Goal: Transaction & Acquisition: Obtain resource

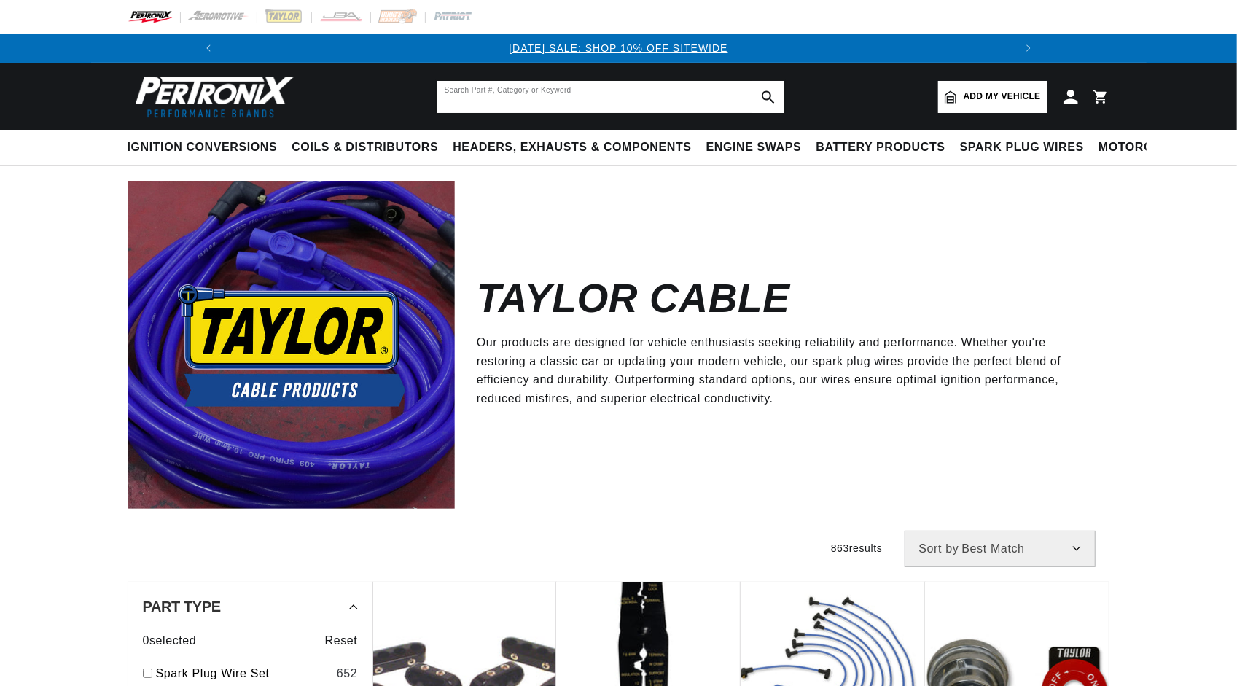
click at [523, 106] on input "text" at bounding box center [610, 97] width 347 height 32
paste input "48201"
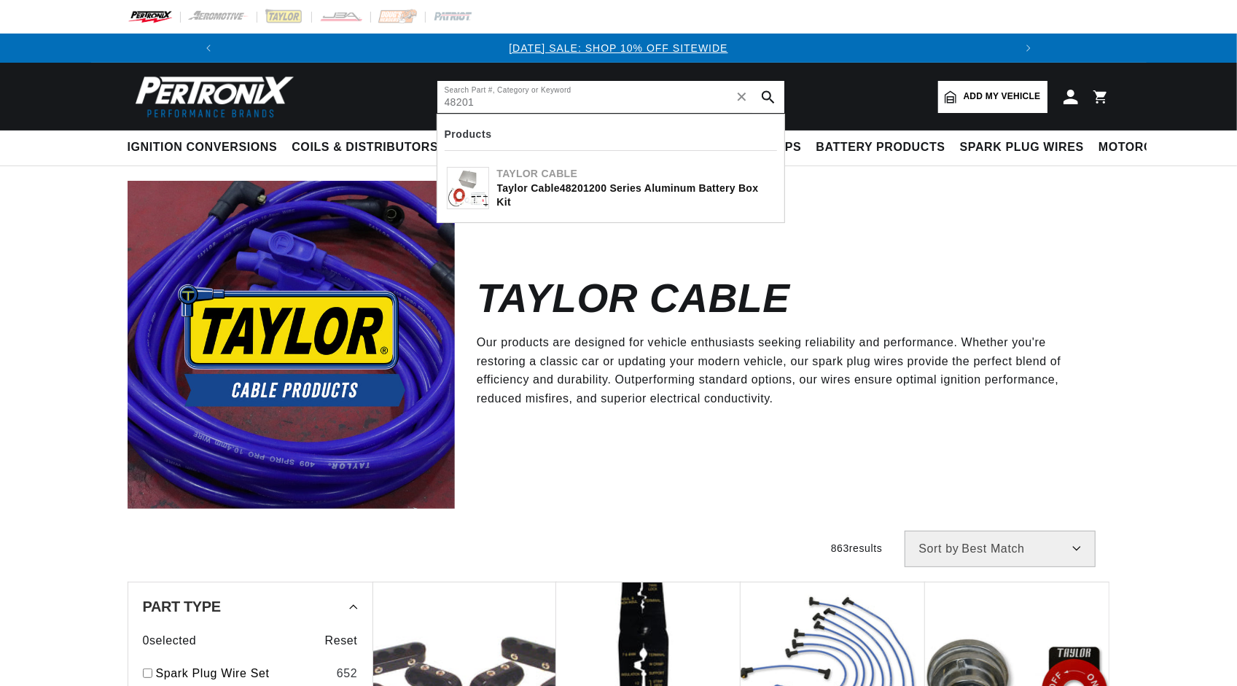
type input "48201"
click at [561, 189] on div "Taylor Cable 48201 200 Series Aluminum Battery Box Kit" at bounding box center [636, 195] width 278 height 28
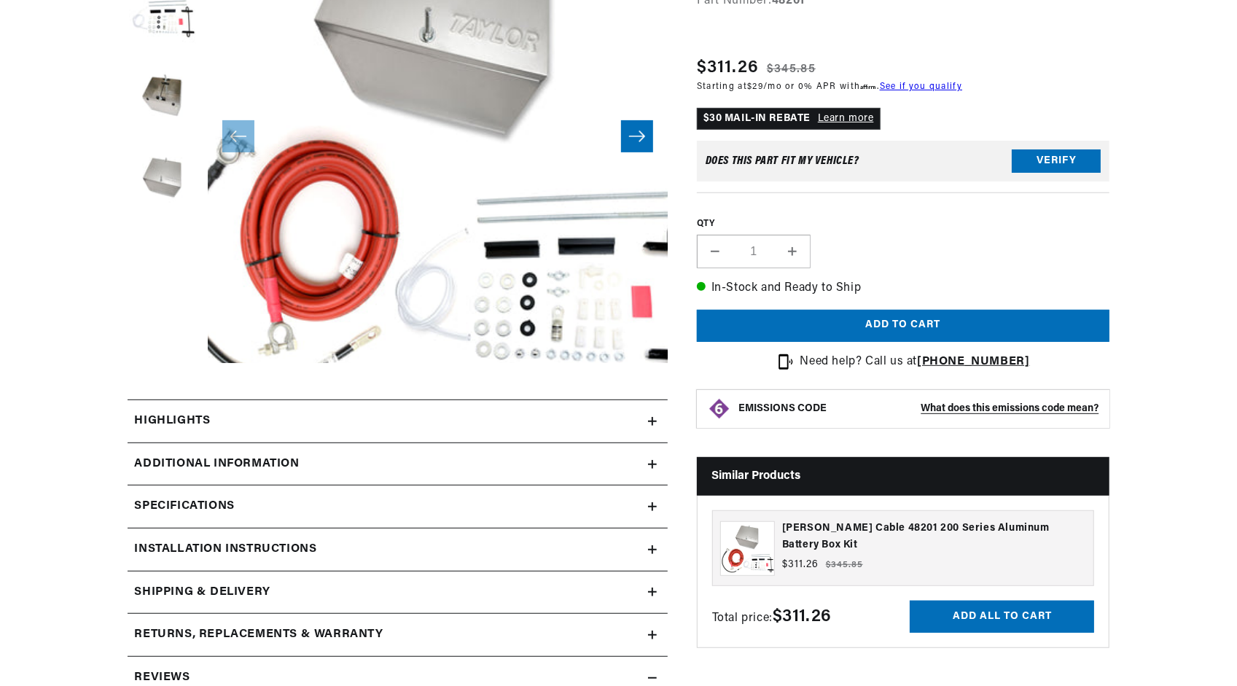
scroll to position [364, 0]
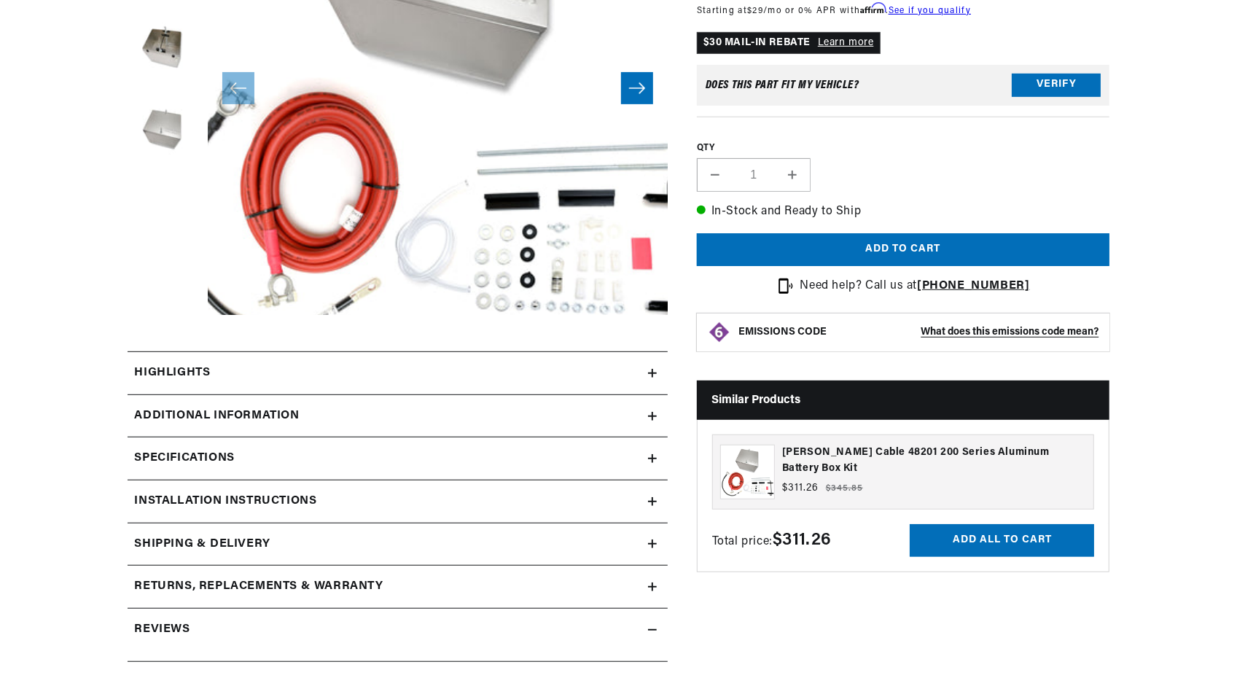
click at [44, 211] on section "[PERSON_NAME] Cable 48201 200 Series Aluminum Battery Box [PERSON_NAME] Cable 4…" at bounding box center [618, 417] width 1237 height 1154
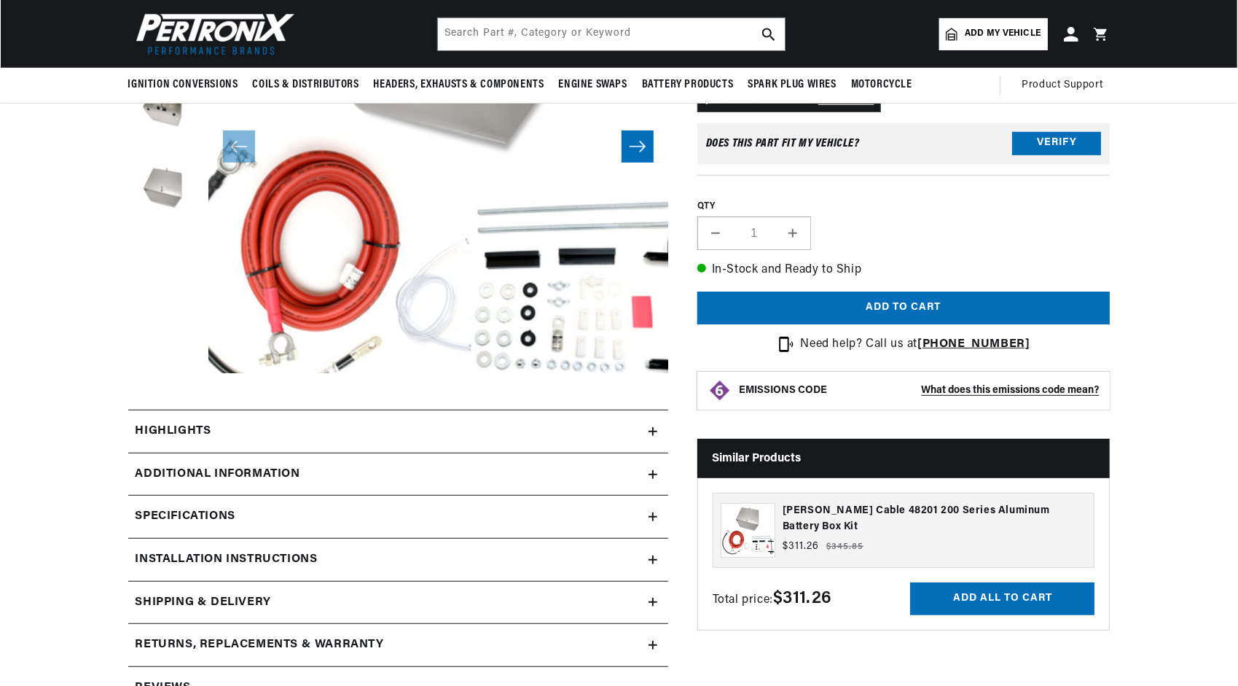
scroll to position [219, 0]
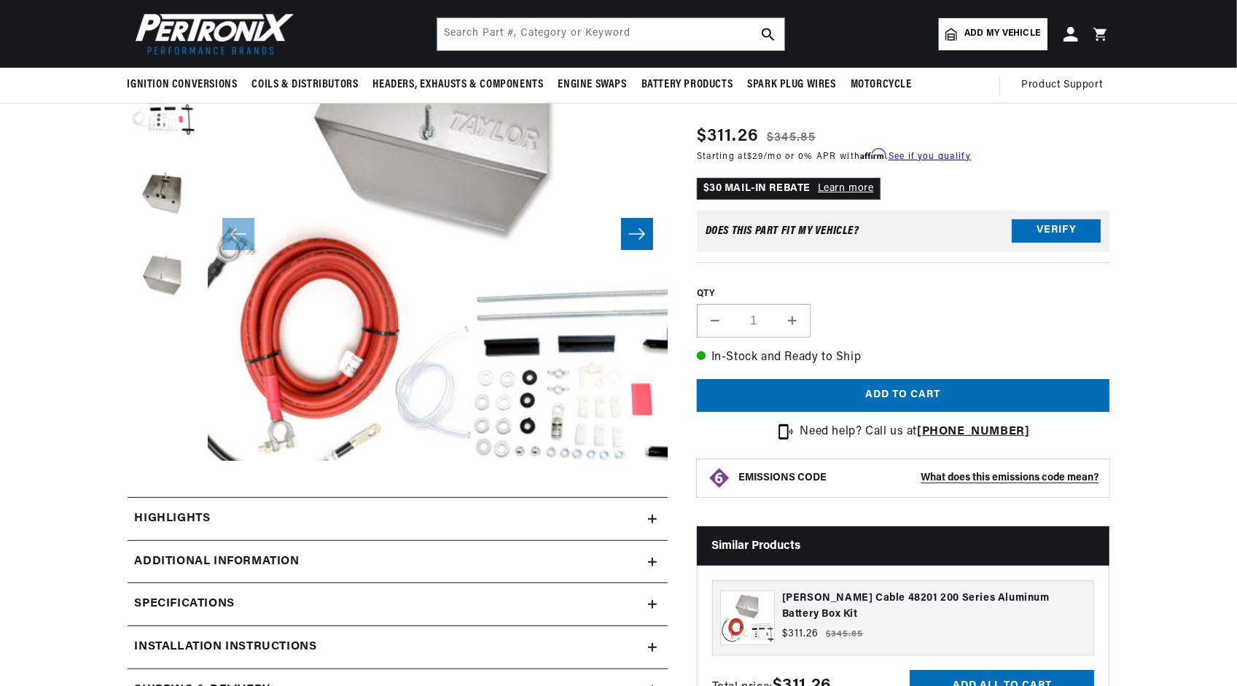
click at [161, 507] on button "Open media 1 in modal" at bounding box center [161, 507] width 0 height 0
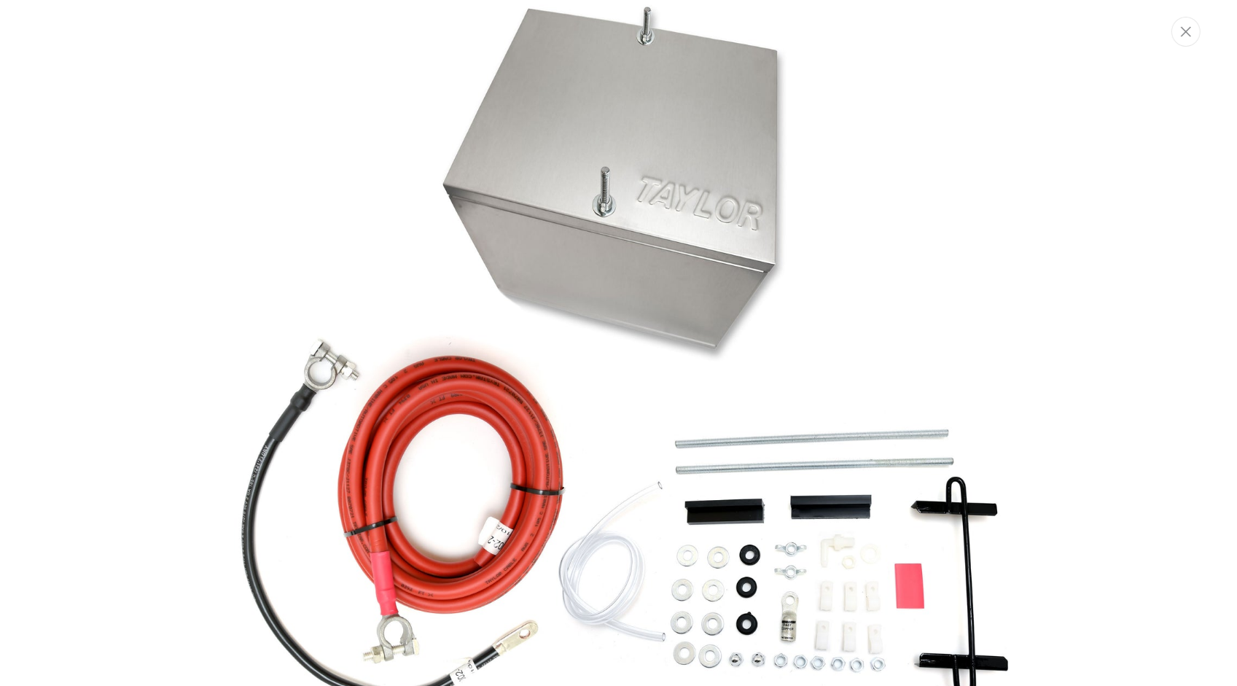
scroll to position [65, 0]
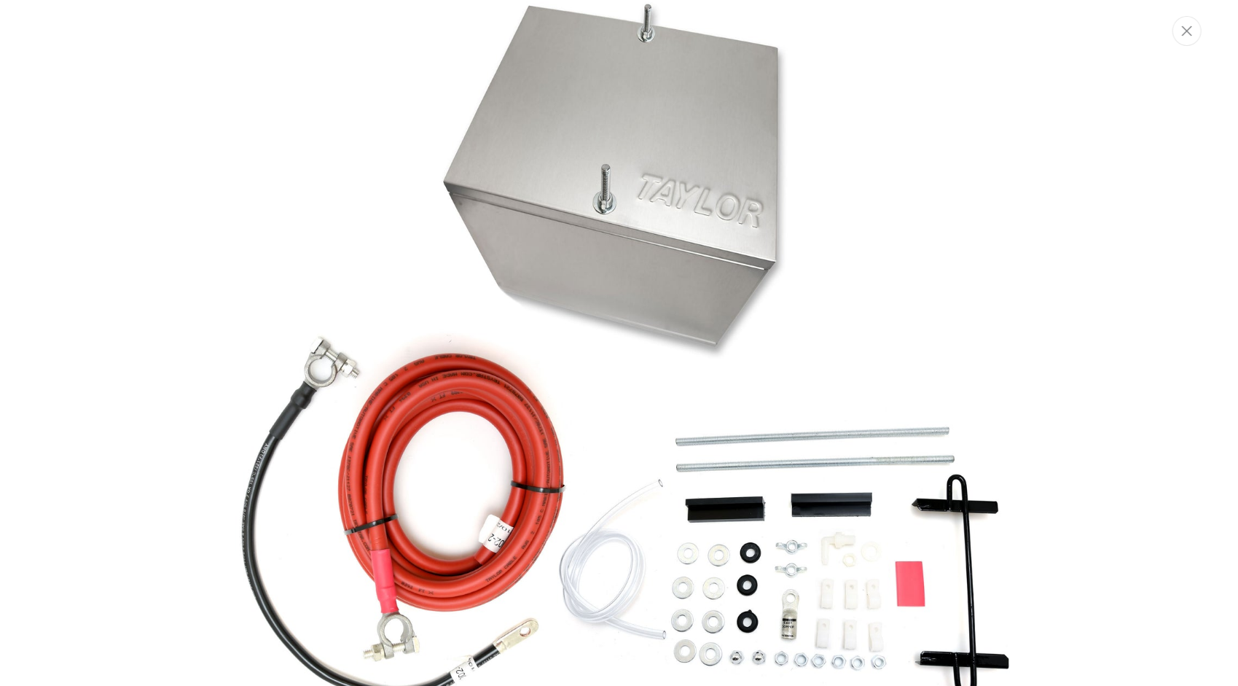
click at [488, 429] on img "Media gallery" at bounding box center [619, 343] width 787 height 787
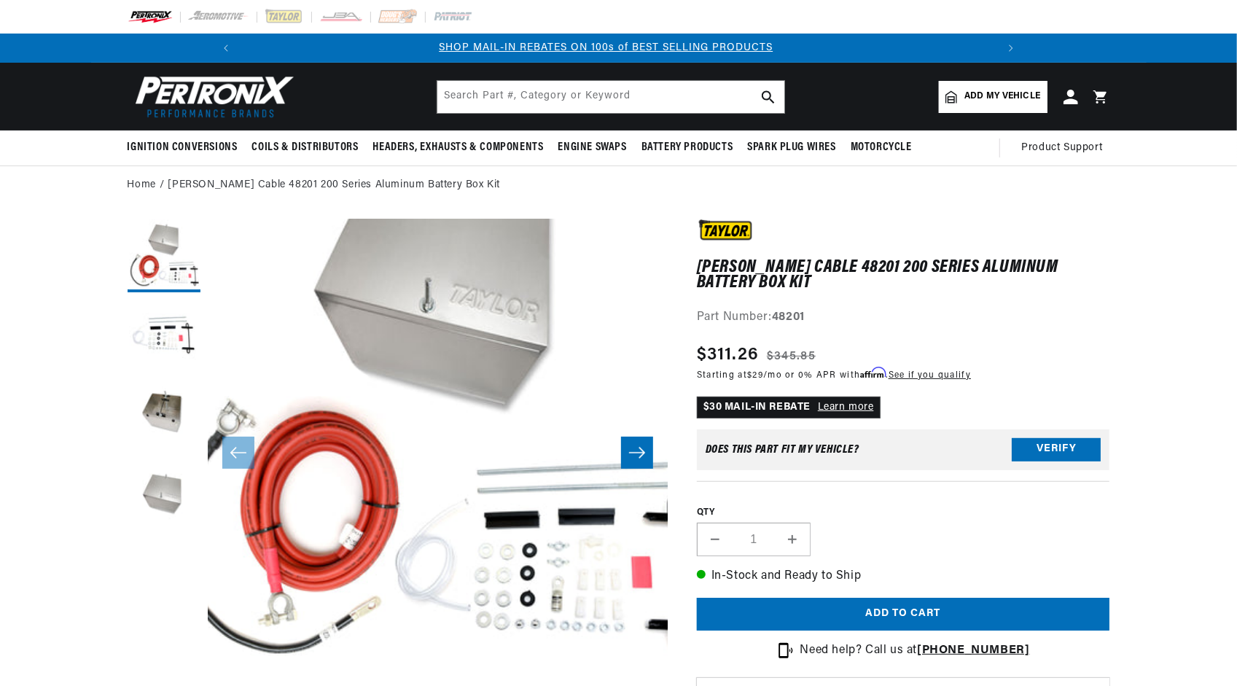
scroll to position [0, 779]
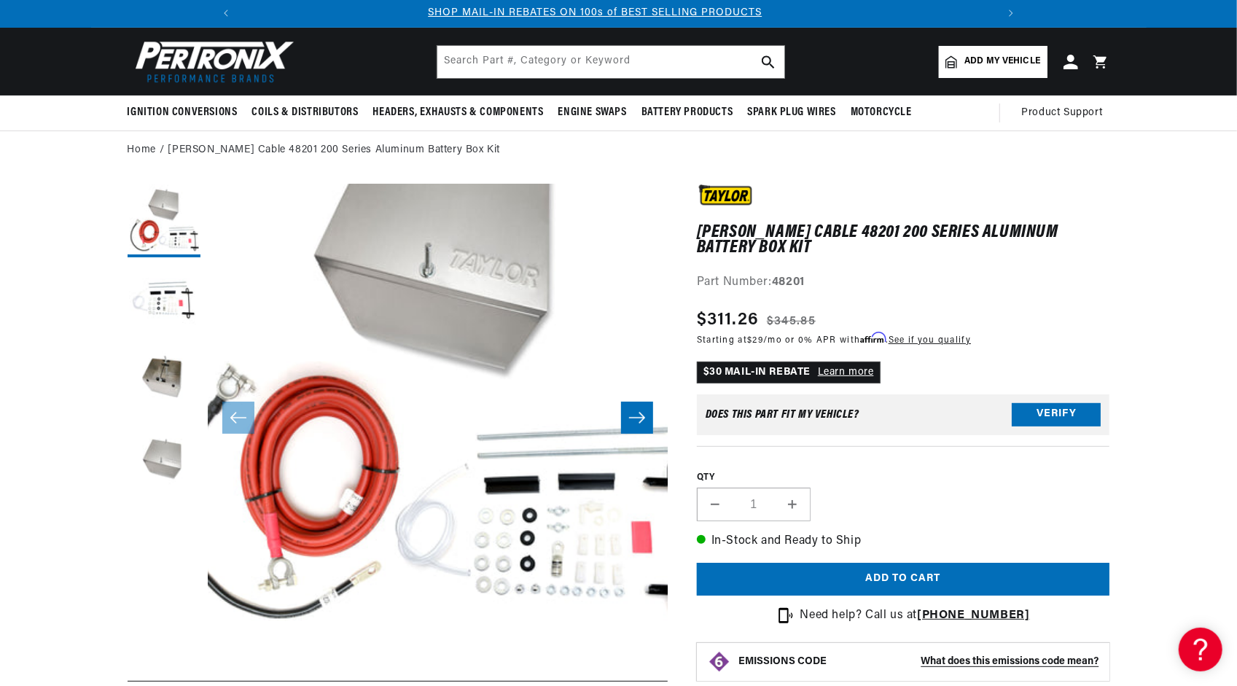
scroll to position [146, 0]
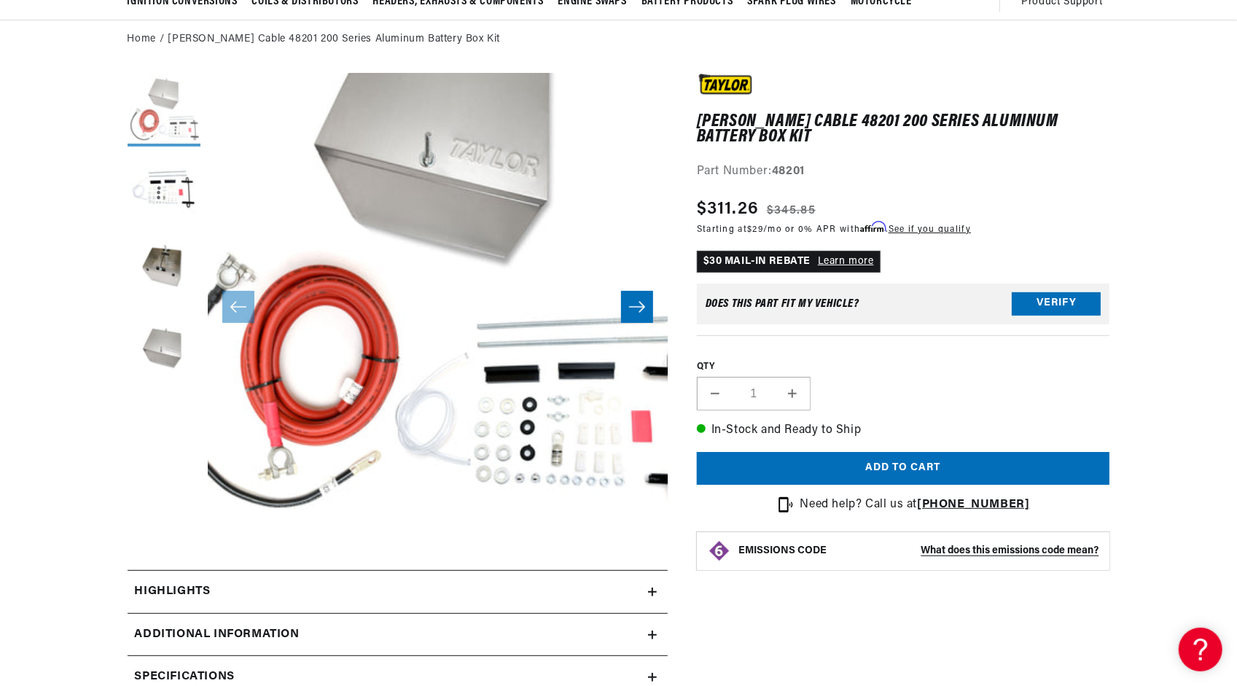
click at [173, 124] on button "Load image 1 in gallery view" at bounding box center [164, 110] width 73 height 73
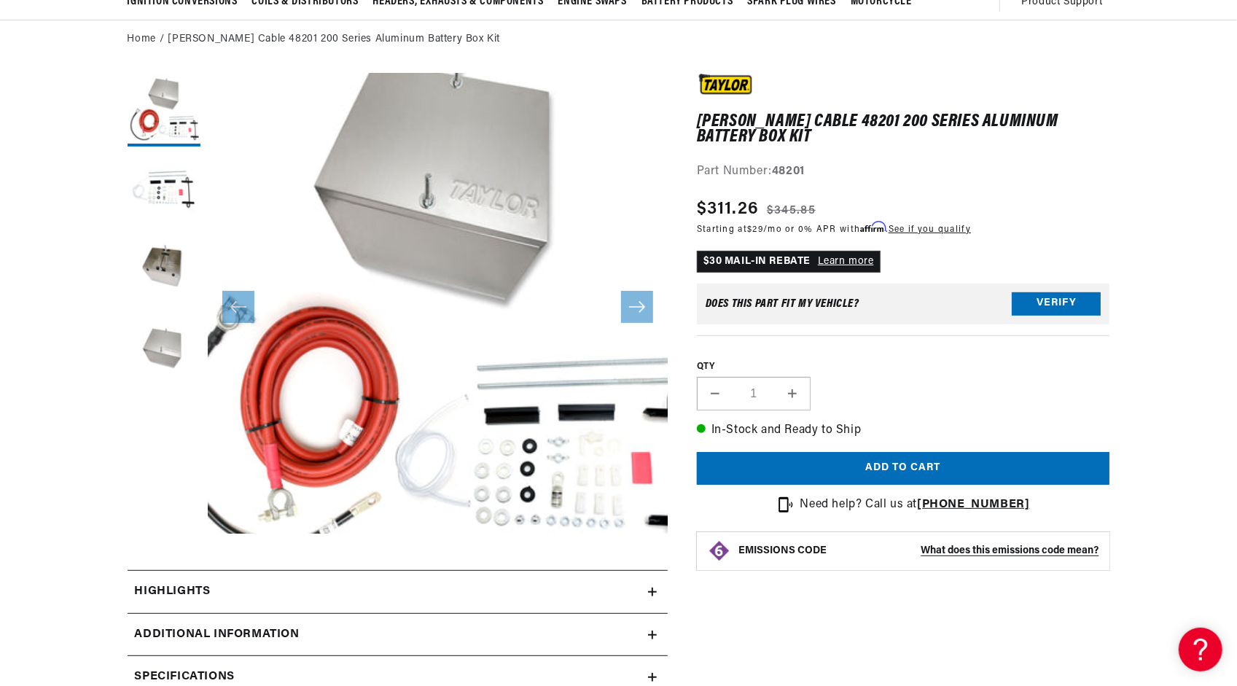
scroll to position [0, 0]
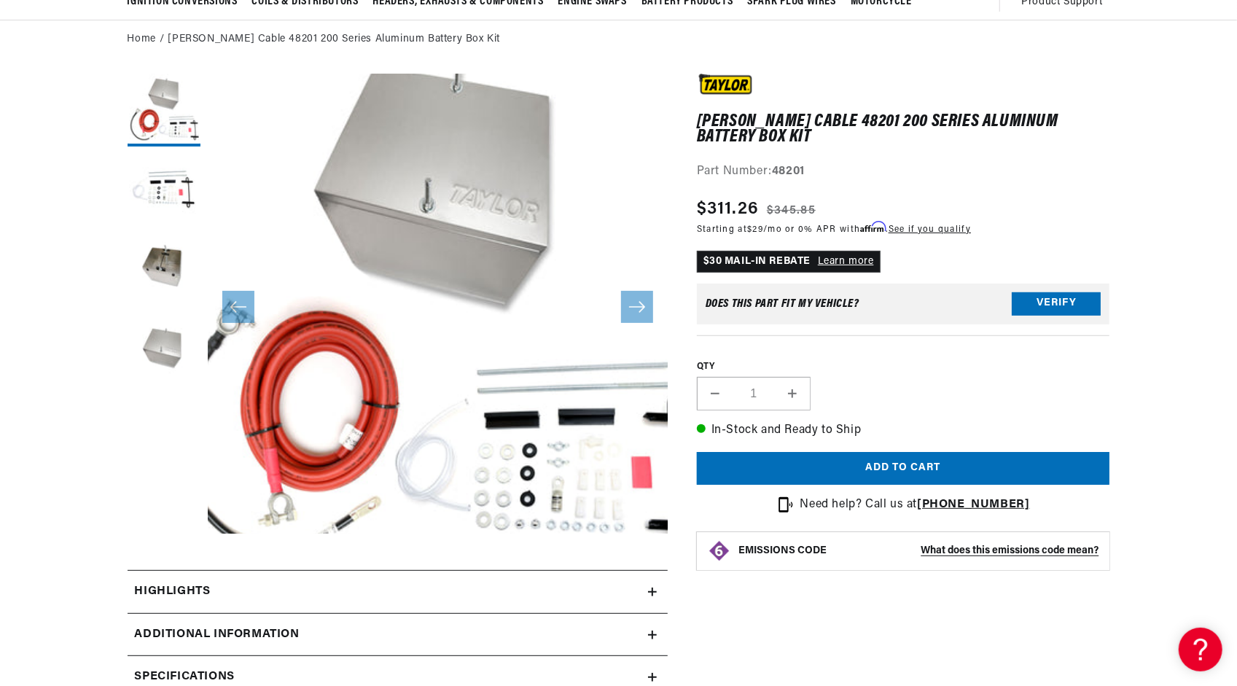
click at [161, 579] on button "Open media 1 in modal" at bounding box center [161, 579] width 0 height 0
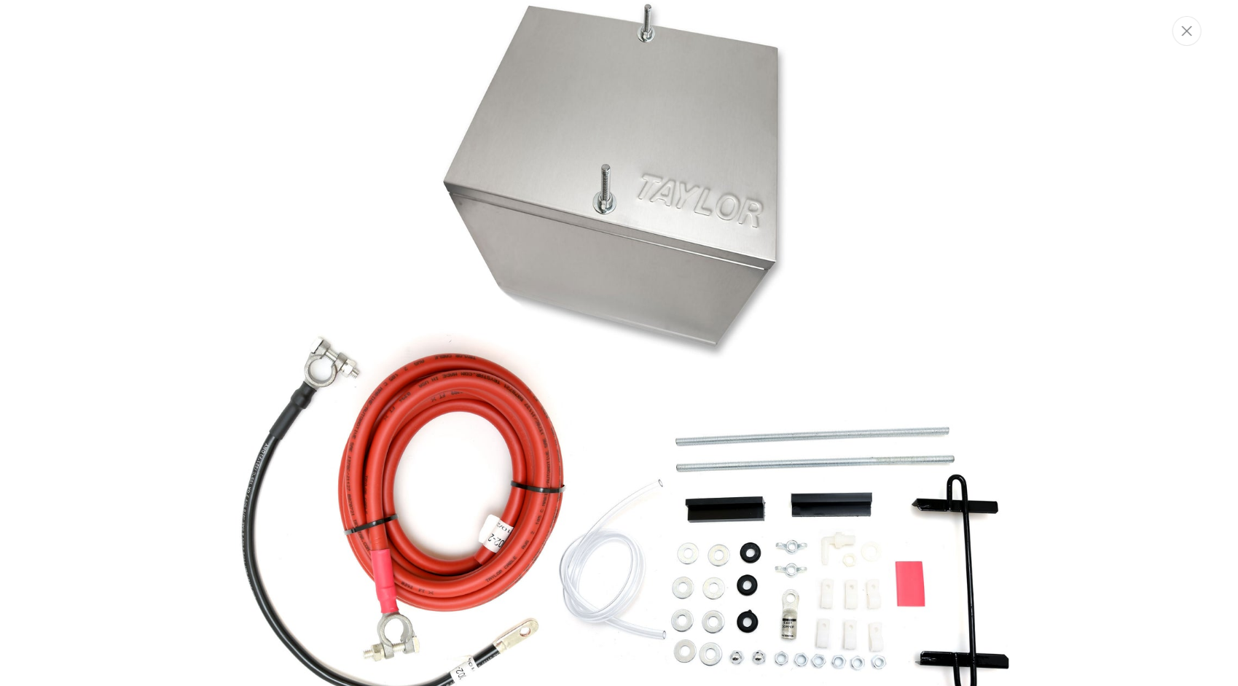
click at [859, 431] on img "Media gallery" at bounding box center [619, 343] width 787 height 787
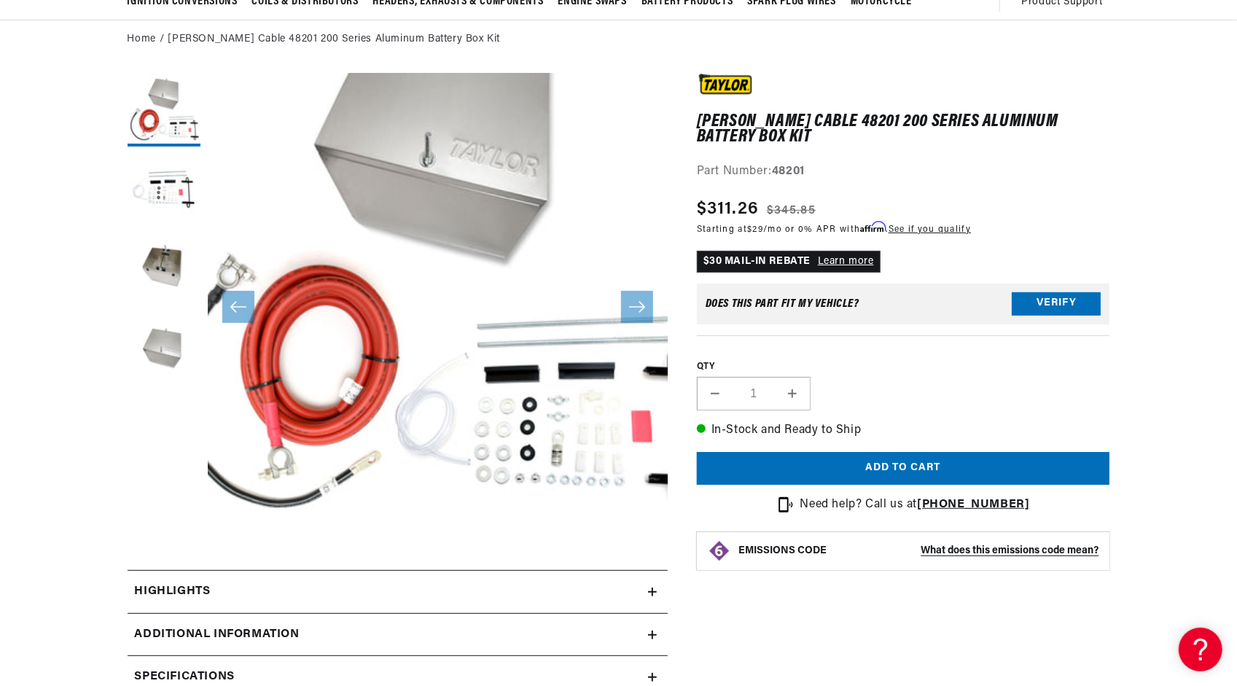
click at [161, 533] on button "Open media 1 in modal" at bounding box center [161, 533] width 0 height 0
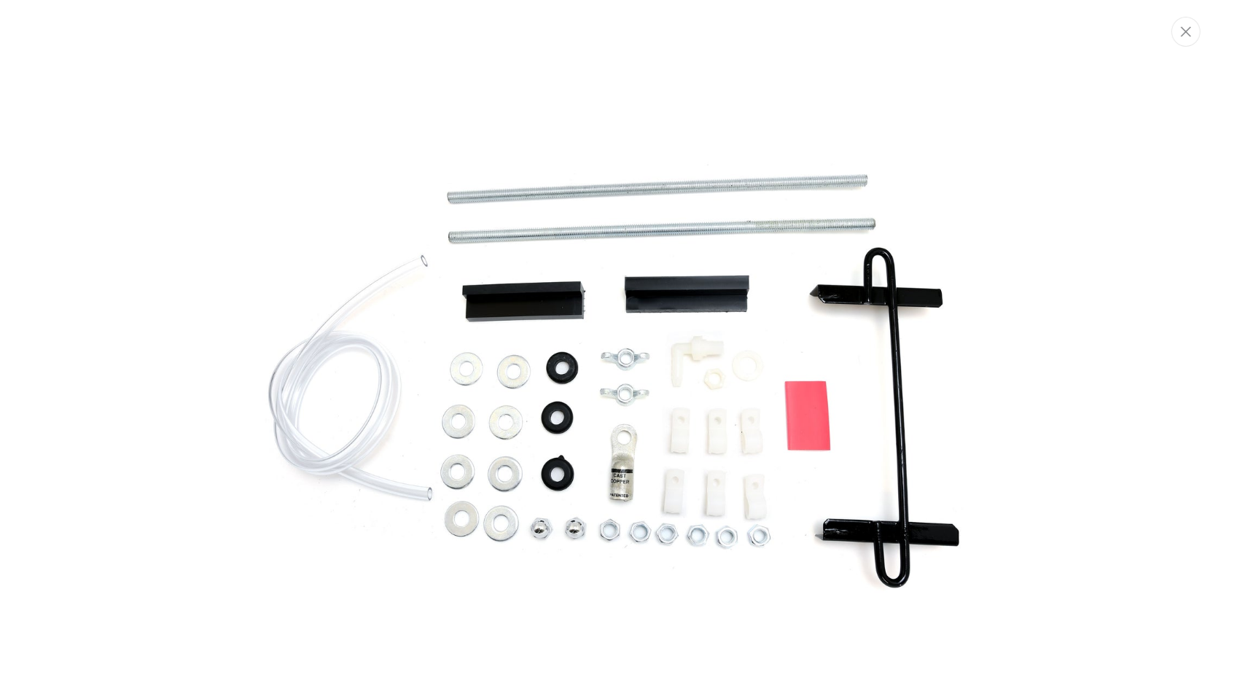
scroll to position [867, 0]
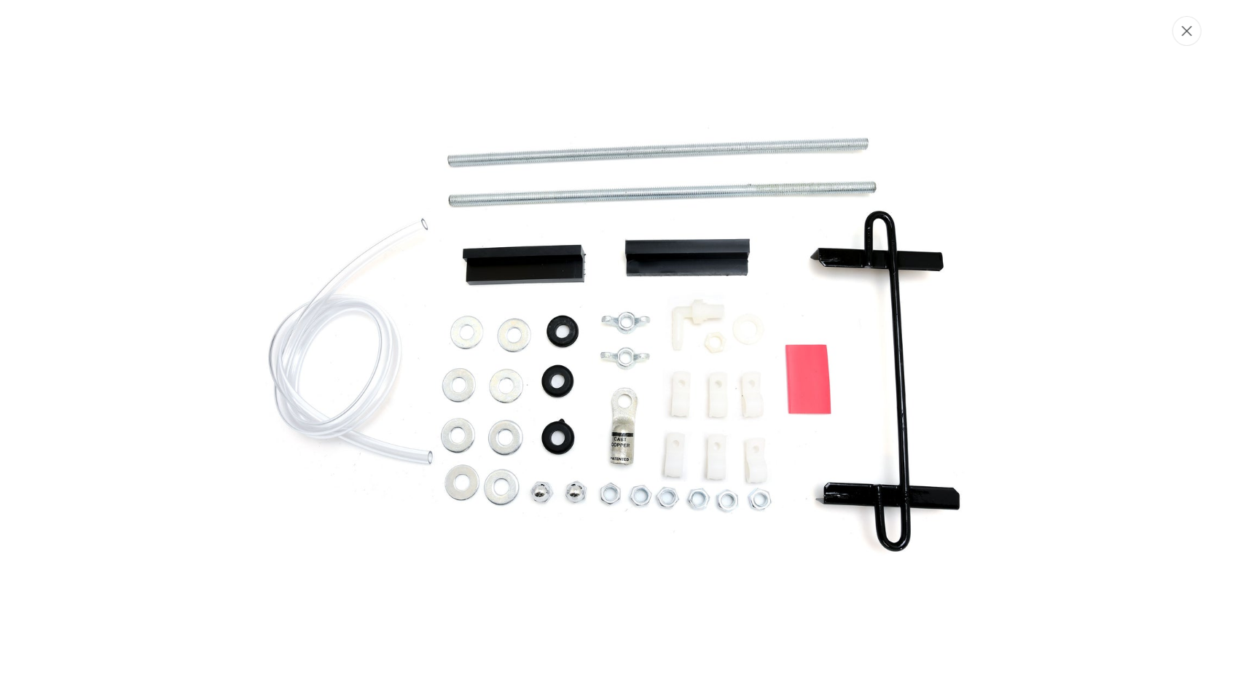
click at [1197, 31] on button "Close" at bounding box center [1187, 31] width 29 height 30
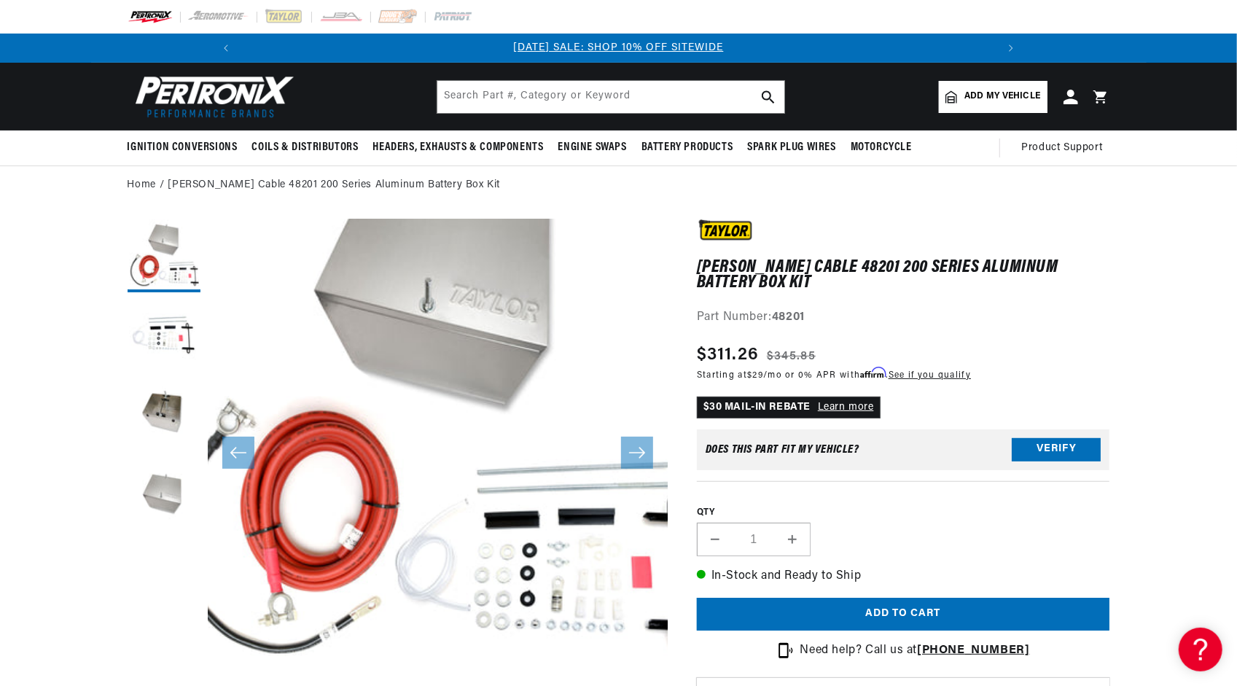
scroll to position [0, 0]
click at [956, 292] on div "[PERSON_NAME] Cable 48201 200 Series Aluminum Battery Box [PERSON_NAME] Cable 4…" at bounding box center [903, 273] width 413 height 108
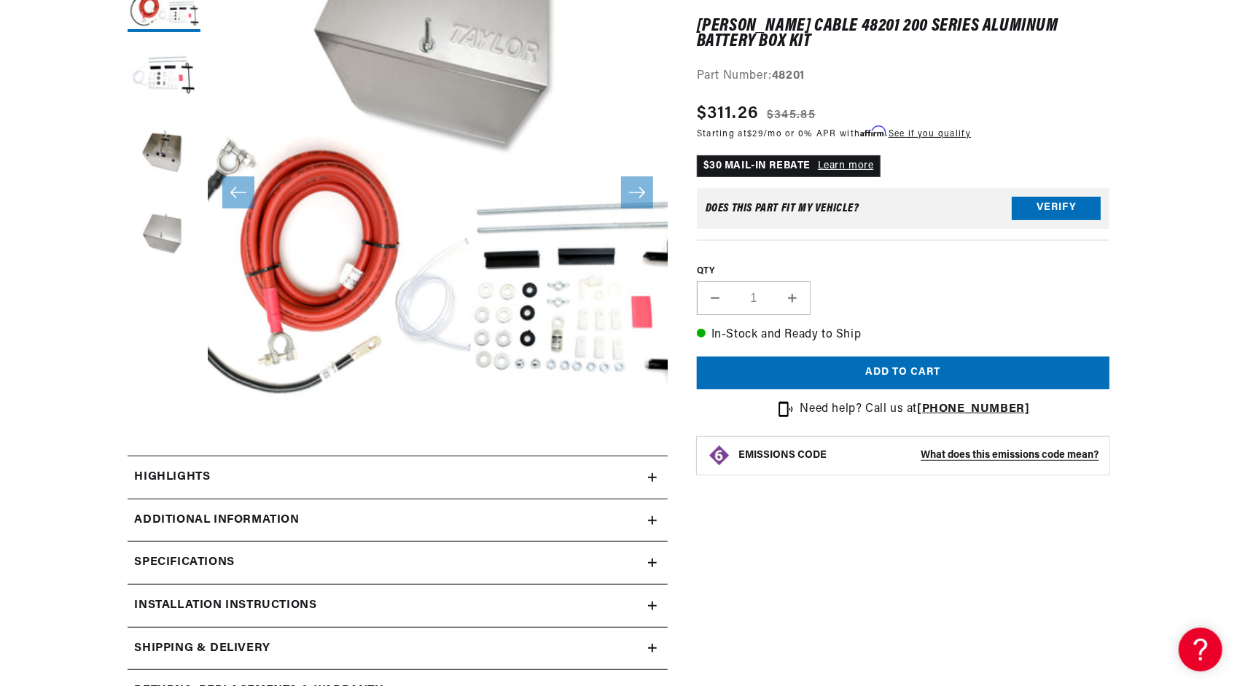
scroll to position [510, 0]
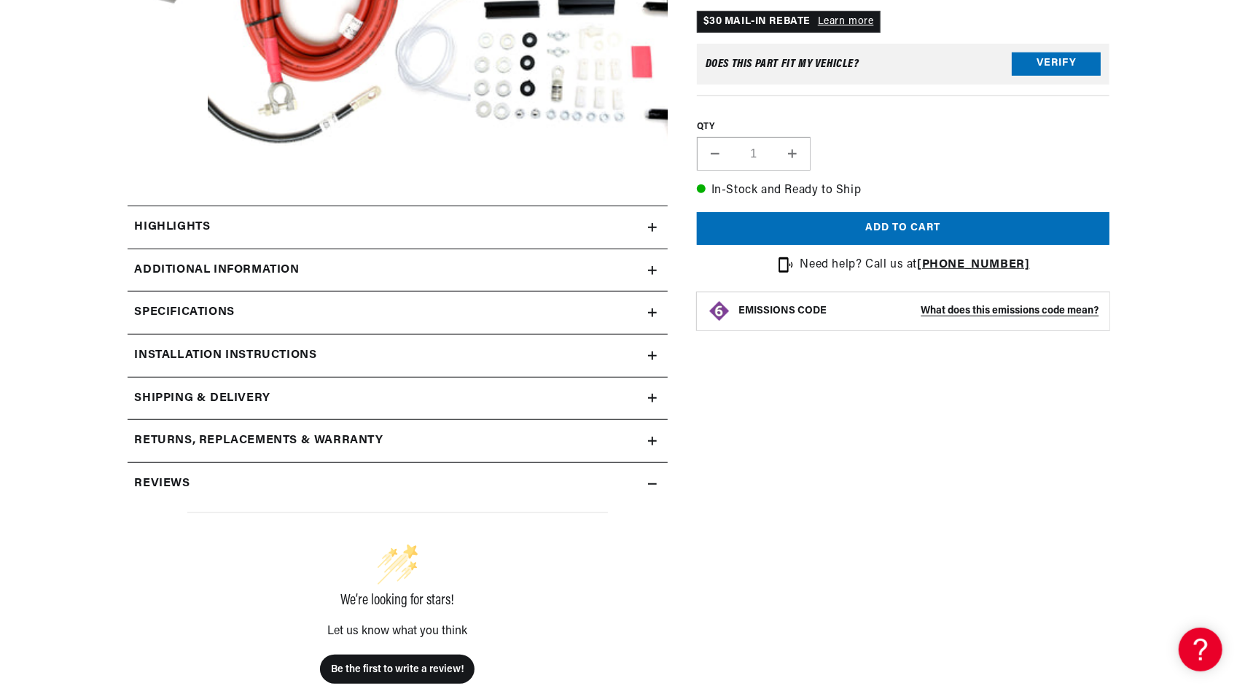
click at [256, 271] on h2 "Additional Information" at bounding box center [217, 270] width 165 height 19
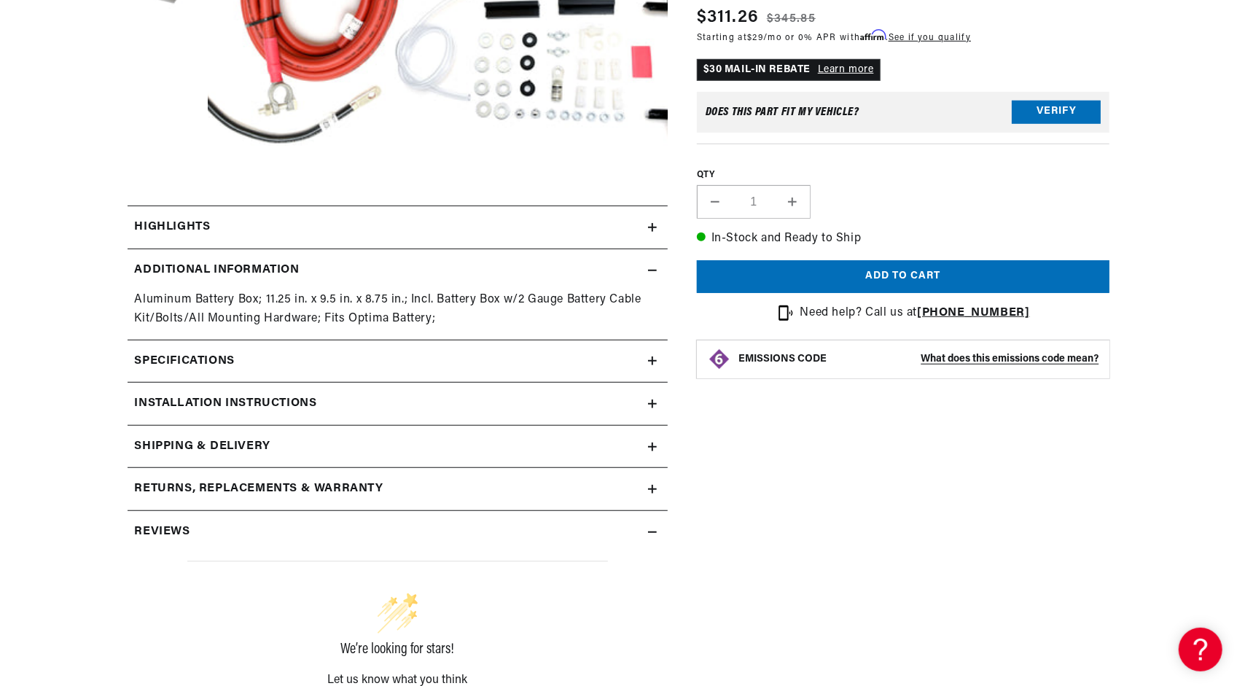
scroll to position [0, 1558]
click at [219, 360] on h2 "Specifications" at bounding box center [185, 361] width 100 height 19
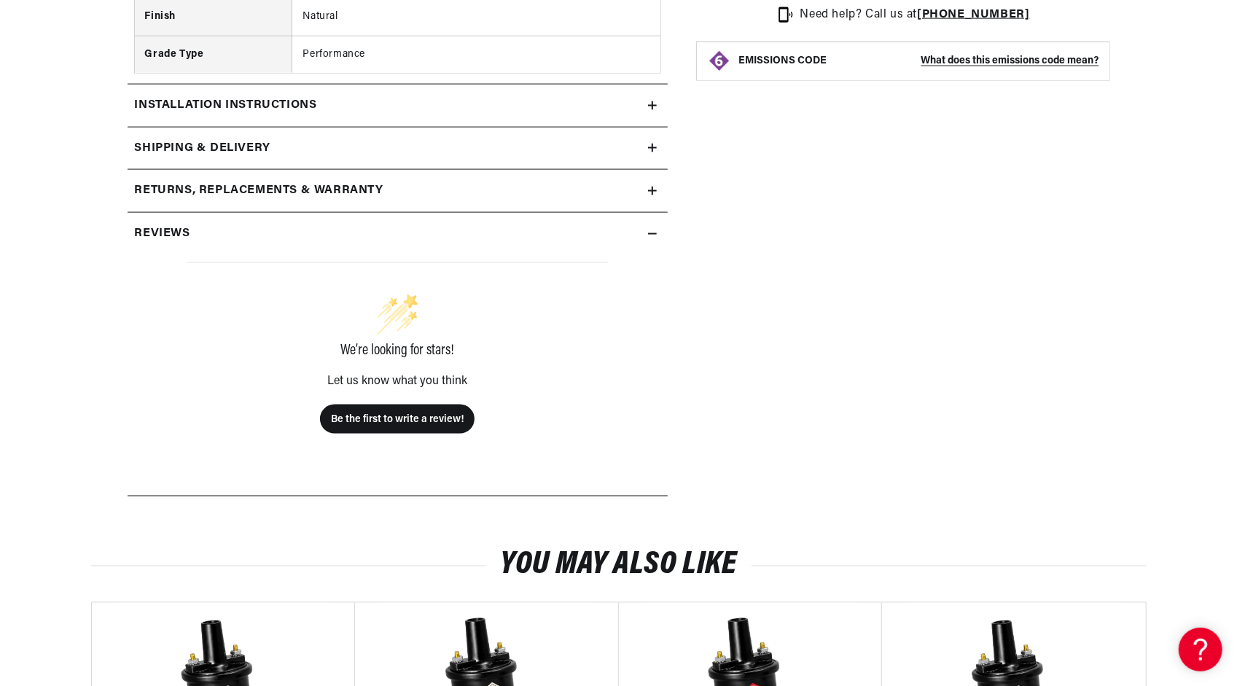
scroll to position [1385, 0]
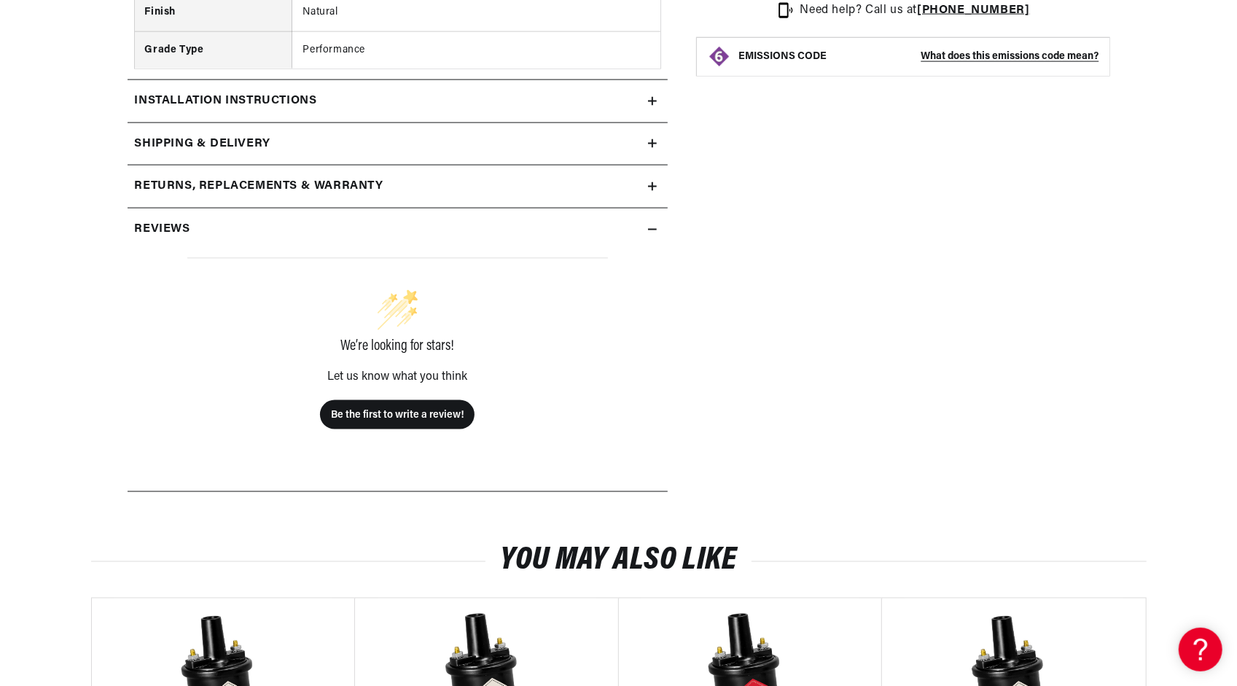
click at [229, 101] on h2 "Installation instructions" at bounding box center [226, 101] width 182 height 19
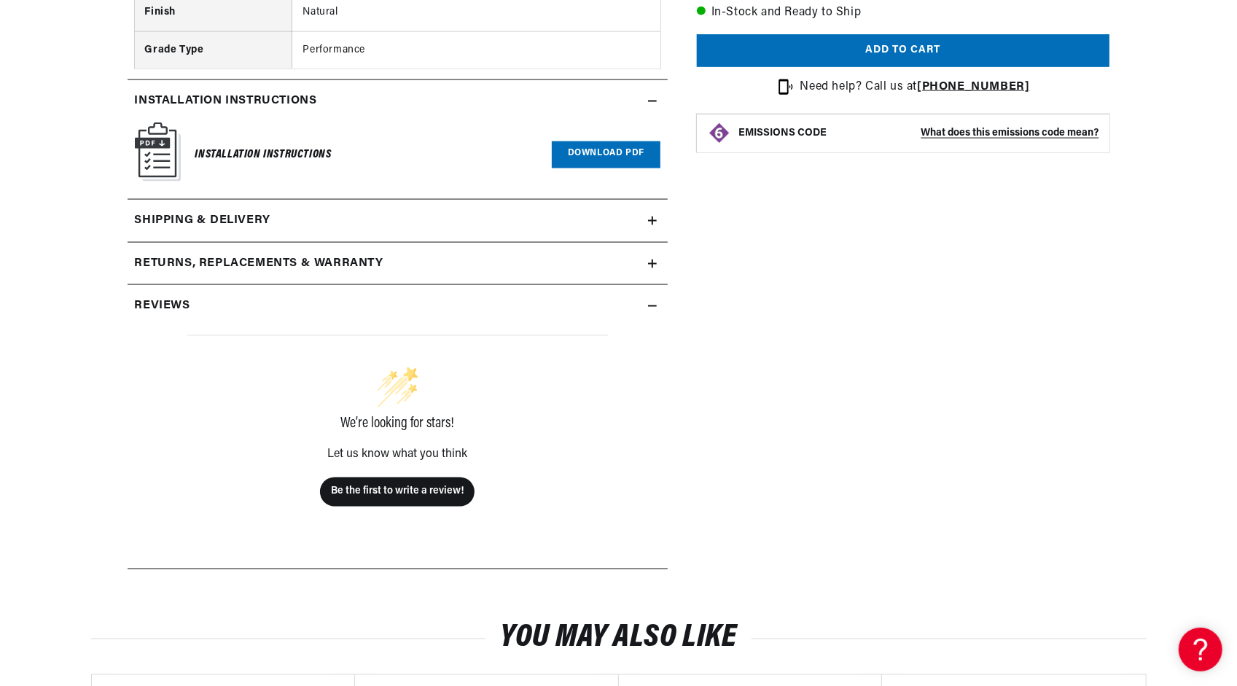
click at [230, 211] on h2 "Shipping & Delivery" at bounding box center [203, 220] width 136 height 19
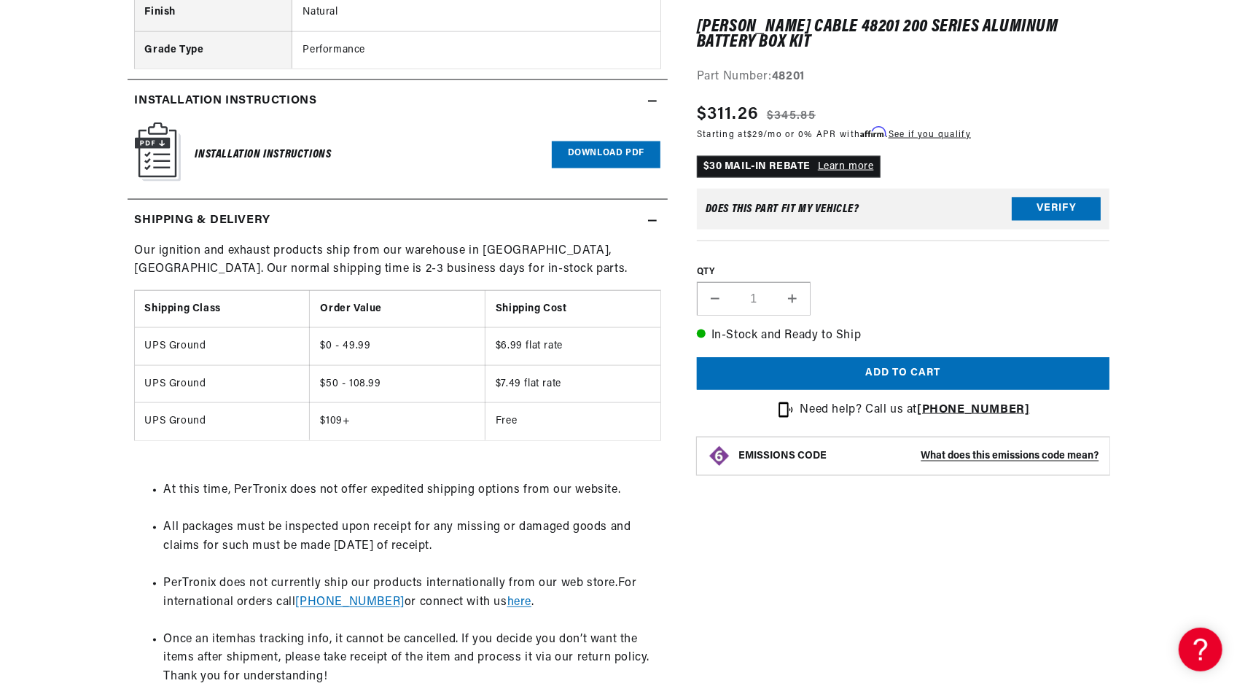
click at [611, 150] on link "Download PDF" at bounding box center [606, 154] width 109 height 27
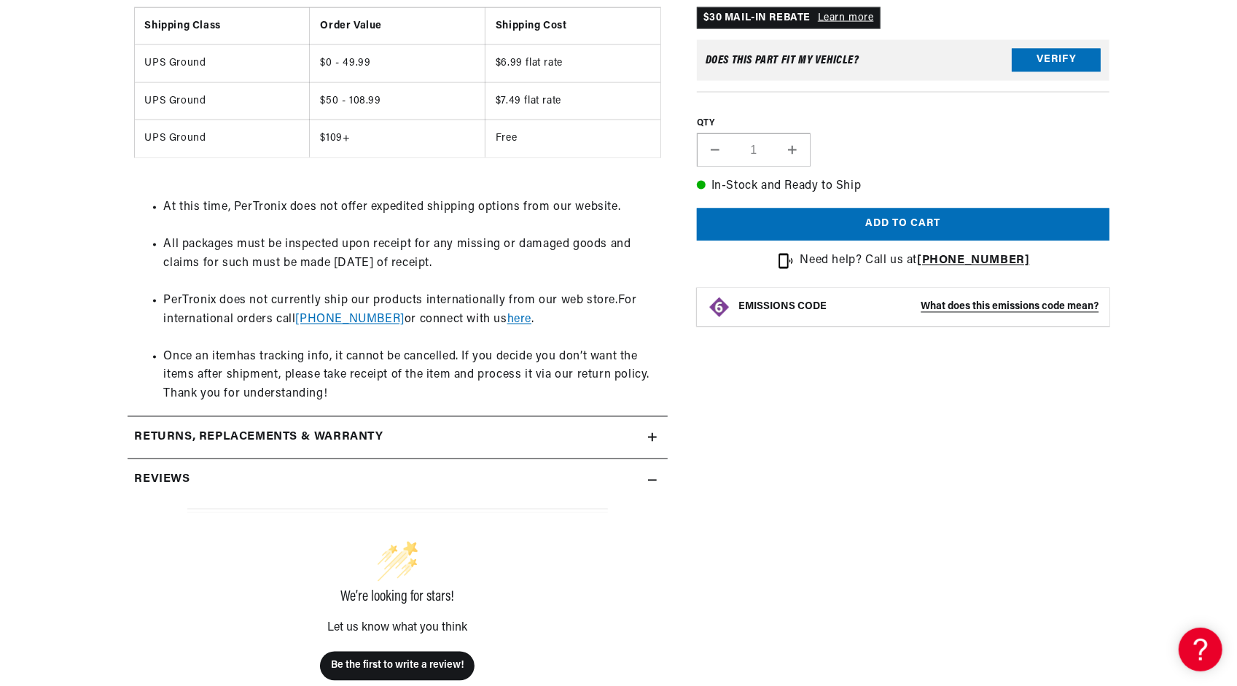
scroll to position [1676, 0]
